Goal: Information Seeking & Learning: Learn about a topic

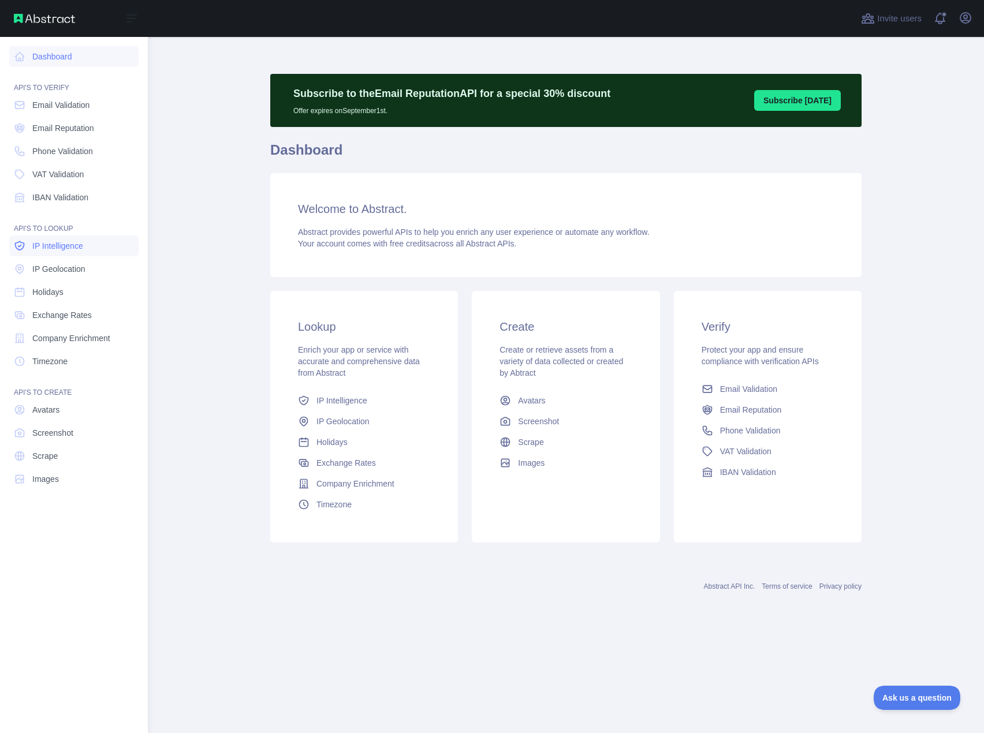
click at [66, 243] on span "IP Intelligence" at bounding box center [57, 246] width 51 height 12
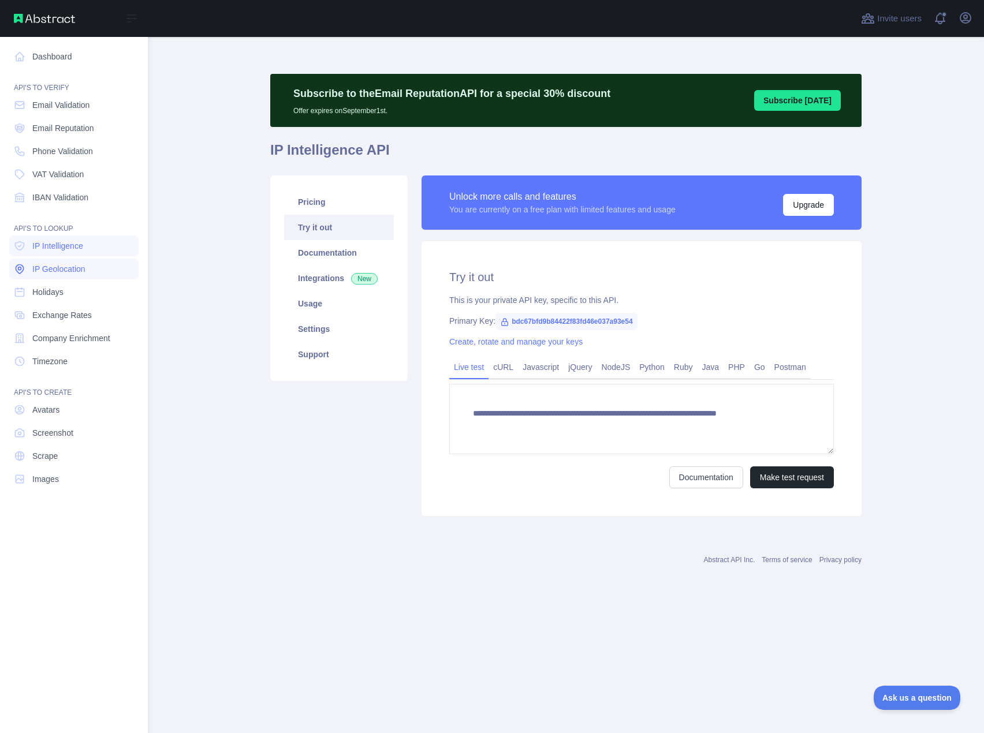
type textarea "**********"
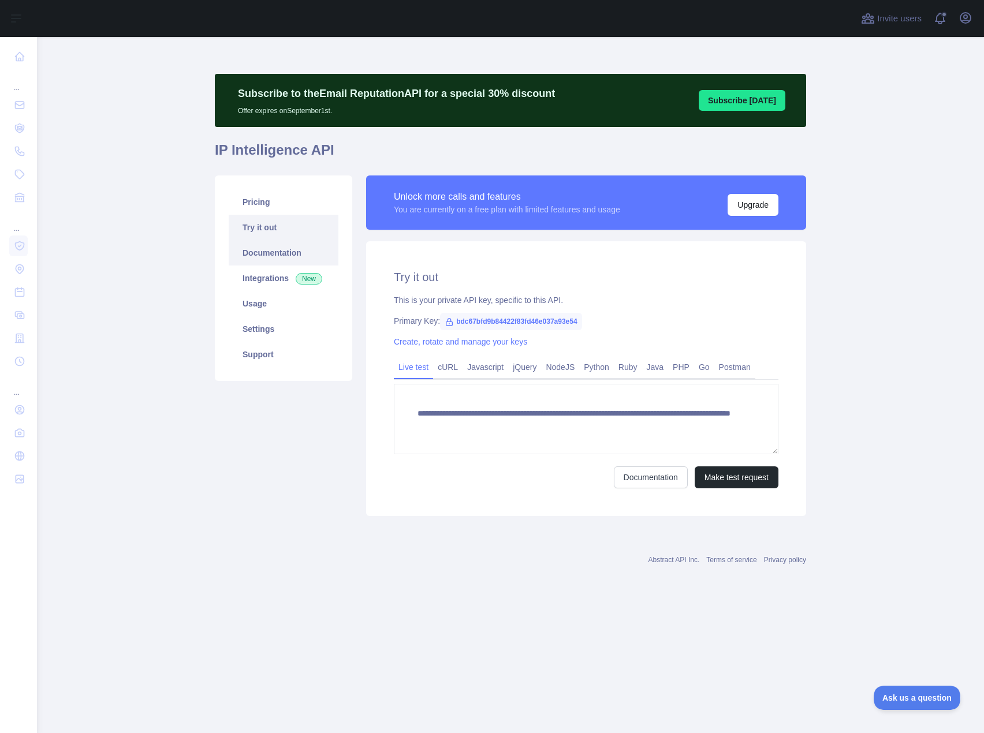
click at [267, 248] on link "Documentation" at bounding box center [284, 252] width 110 height 25
click at [279, 310] on link "Usage" at bounding box center [284, 303] width 110 height 25
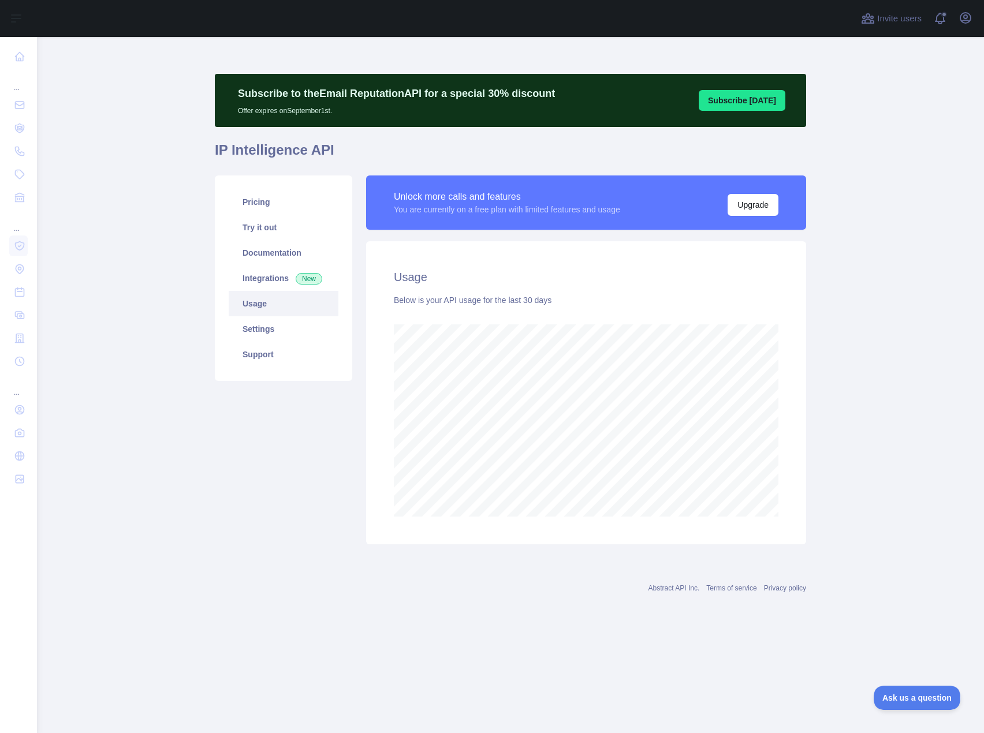
scroll to position [696, 947]
click at [263, 208] on link "Pricing" at bounding box center [284, 201] width 110 height 25
